Goal: Transaction & Acquisition: Download file/media

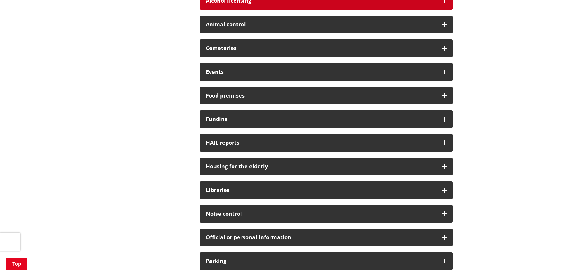
scroll to position [178, 0]
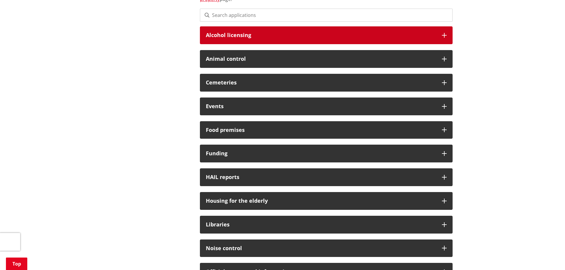
click at [241, 34] on h3 "Alcohol licensing" at bounding box center [321, 35] width 230 height 6
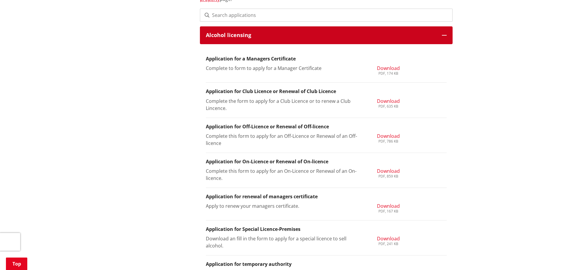
click at [240, 37] on h3 "Alcohol licensing" at bounding box center [321, 35] width 230 height 6
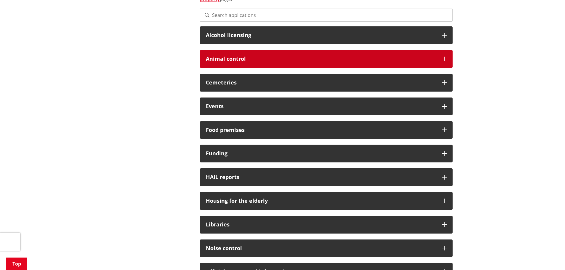
click at [244, 53] on div "Animal control" at bounding box center [326, 59] width 253 height 18
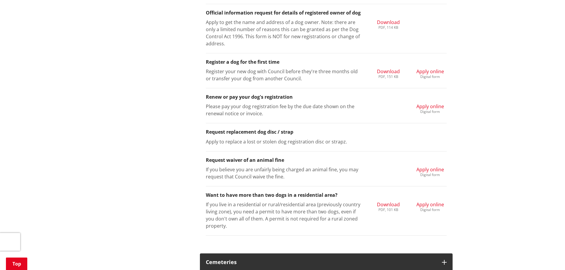
scroll to position [475, 0]
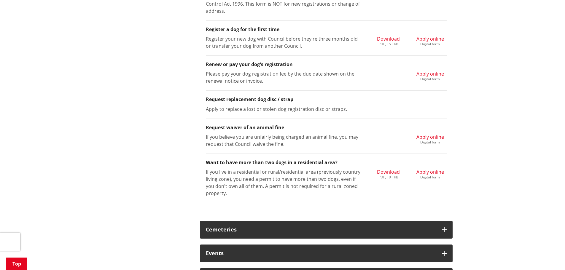
click at [392, 171] on span "Download" at bounding box center [388, 172] width 23 height 7
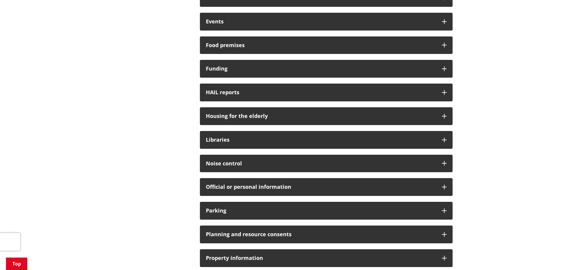
scroll to position [118, 0]
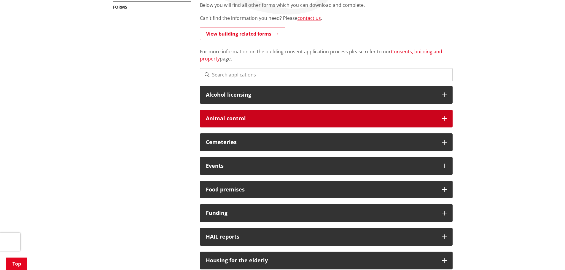
click at [270, 118] on h3 "Animal control" at bounding box center [321, 119] width 230 height 6
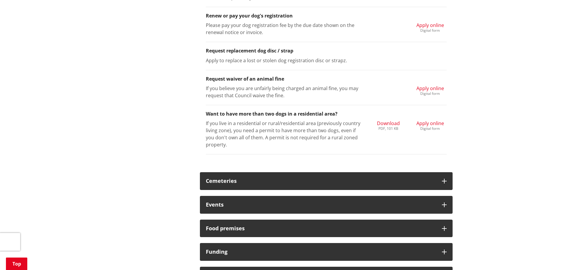
scroll to position [534, 0]
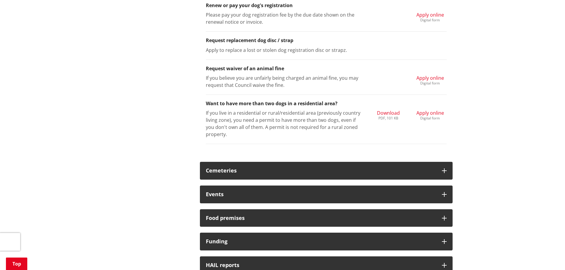
click at [389, 112] on span "Download" at bounding box center [388, 113] width 23 height 7
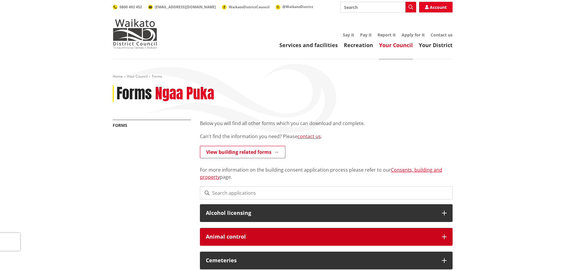
click at [252, 238] on h3 "Animal control" at bounding box center [321, 237] width 230 height 6
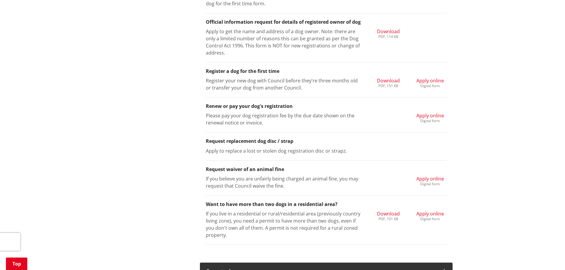
scroll to position [475, 0]
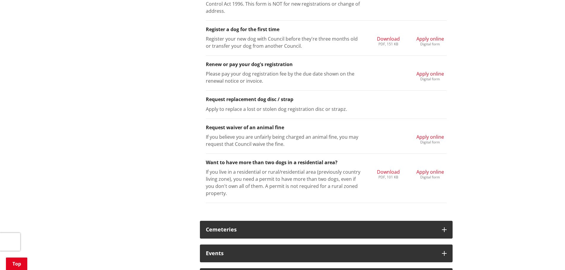
click at [249, 163] on h3 "Want to have more than two dogs in a residential area?" at bounding box center [326, 163] width 241 height 6
click at [386, 171] on span "Download" at bounding box center [388, 172] width 23 height 7
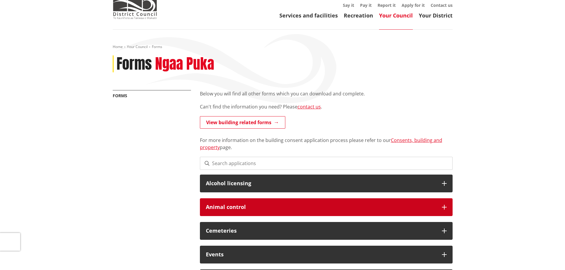
click at [214, 210] on h3 "Animal control" at bounding box center [321, 207] width 230 height 6
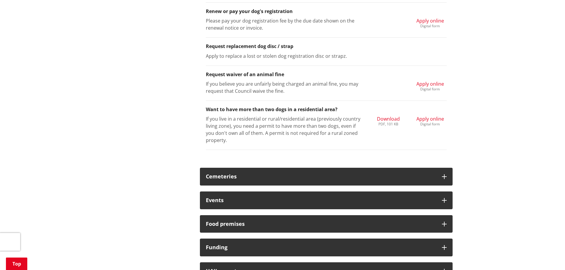
scroll to position [564, 0]
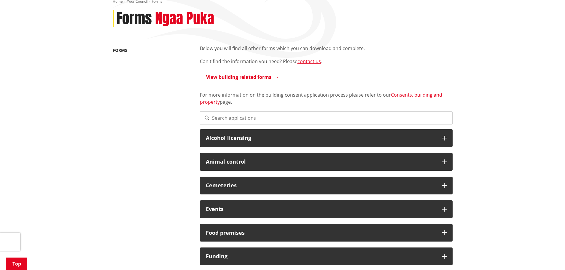
scroll to position [89, 0]
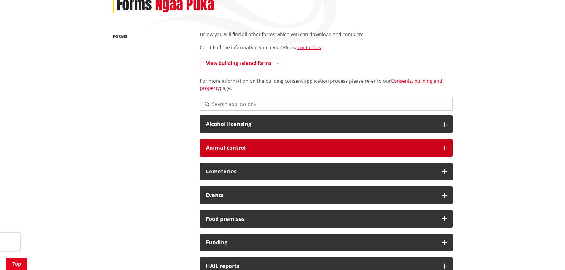
click at [233, 151] on h3 "Animal control" at bounding box center [321, 148] width 230 height 6
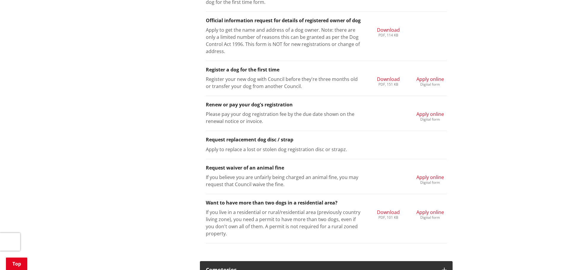
scroll to position [445, 0]
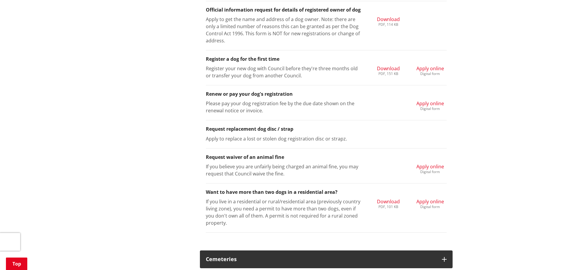
click at [389, 201] on span "Download" at bounding box center [388, 201] width 23 height 7
